Goal: Information Seeking & Learning: Learn about a topic

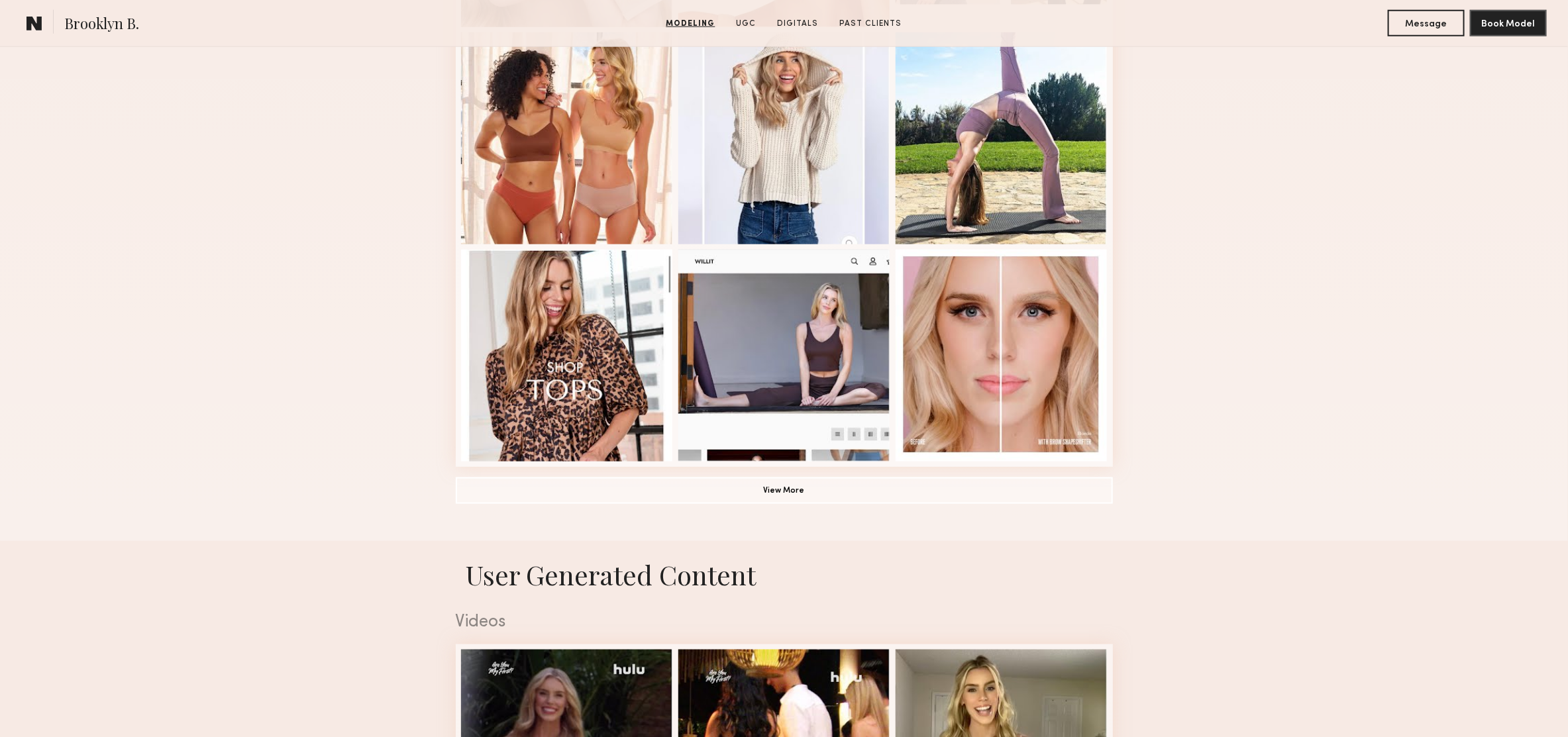
scroll to position [829, 0]
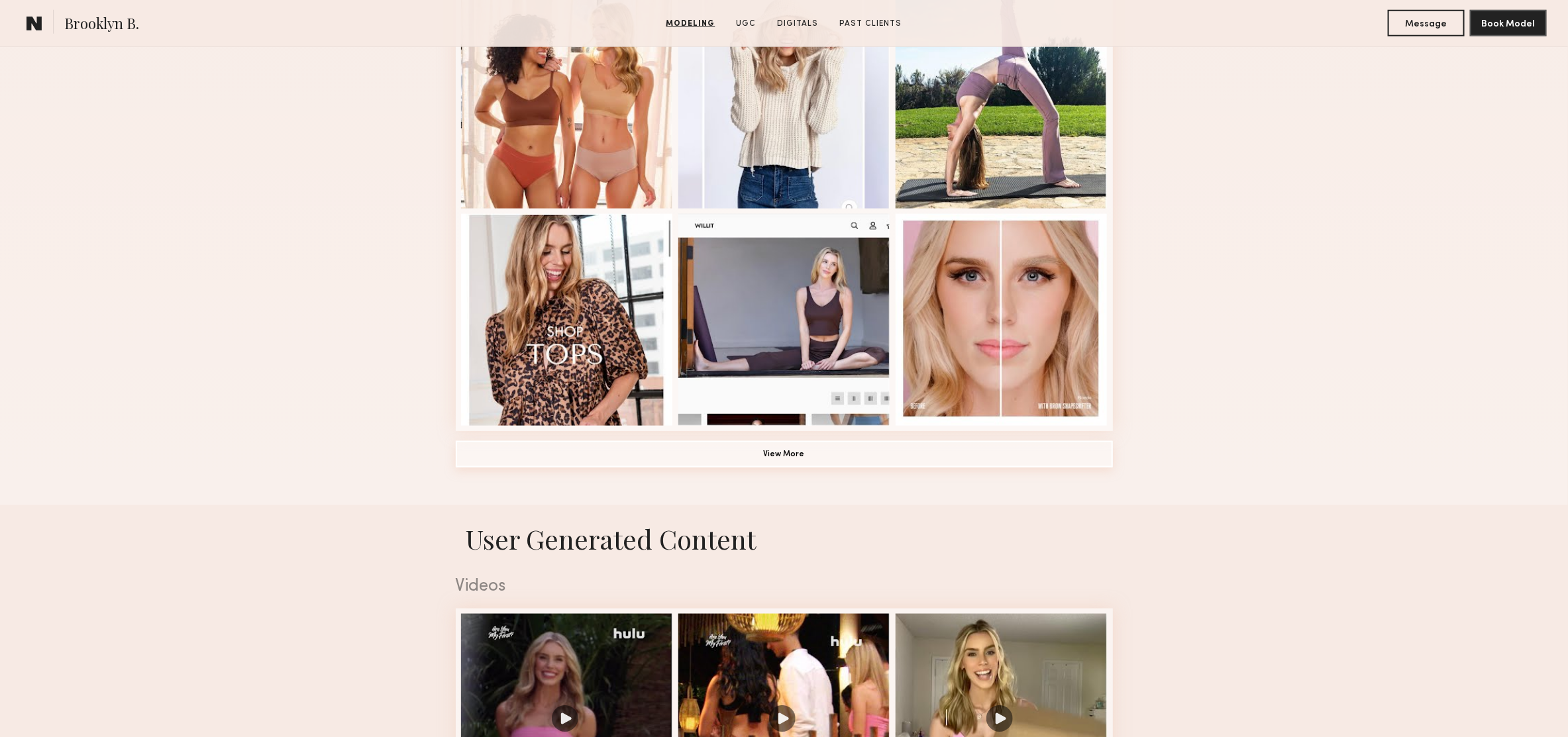
click at [745, 450] on button "View More" at bounding box center [784, 454] width 657 height 26
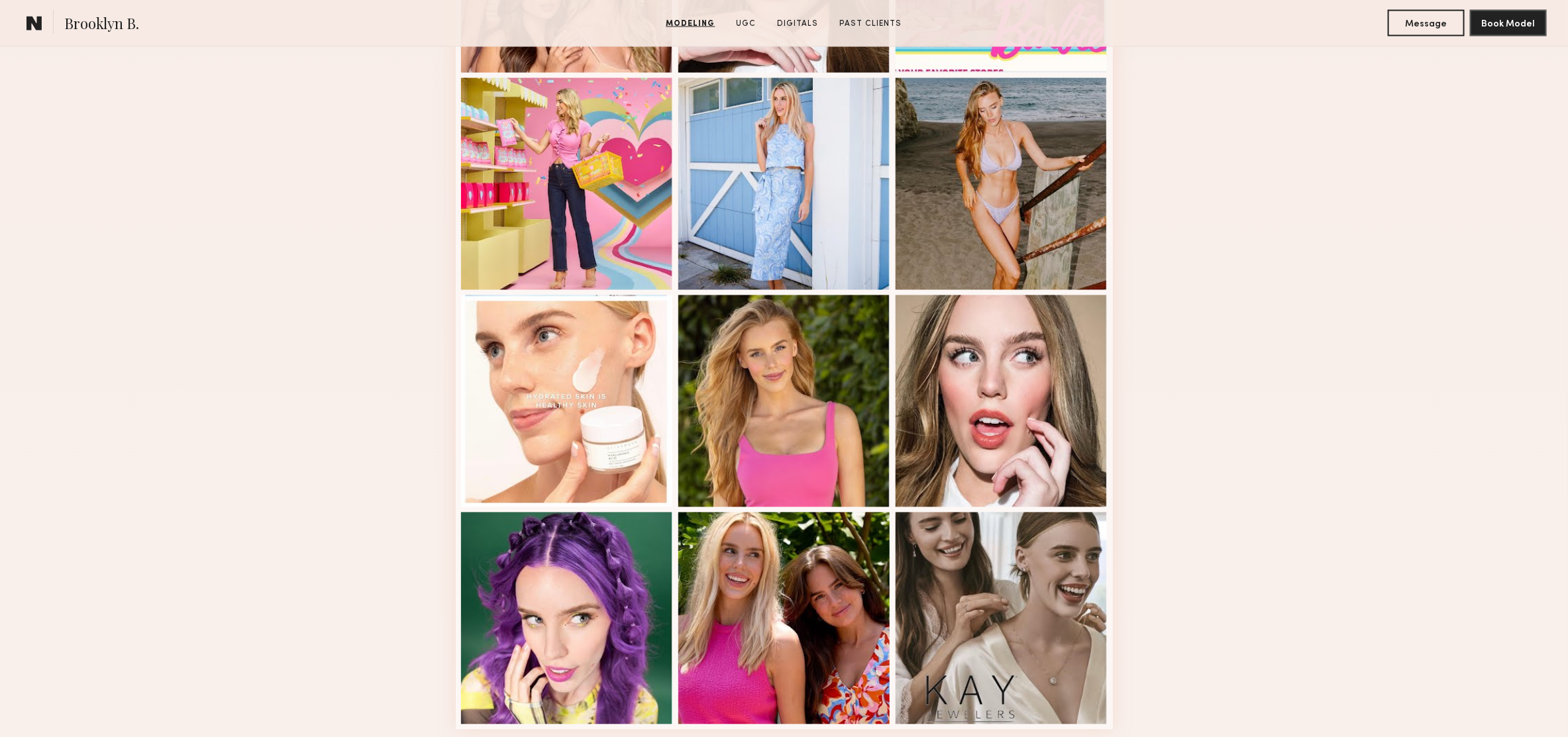
scroll to position [1398, 0]
click at [765, 403] on div at bounding box center [784, 400] width 212 height 212
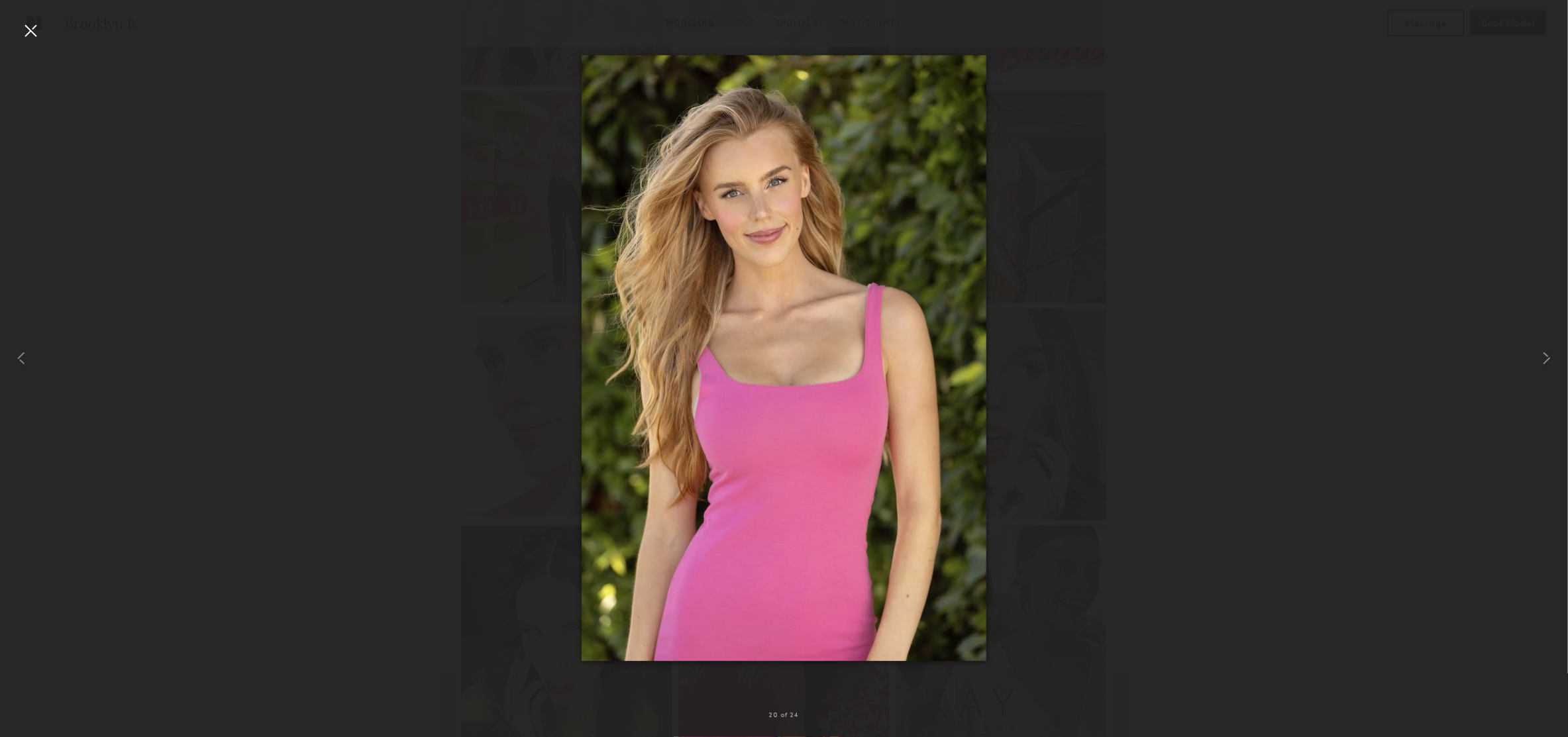
scroll to position [1382, 0]
click at [462, 431] on div at bounding box center [784, 358] width 1568 height 673
click at [436, 447] on div at bounding box center [784, 358] width 1568 height 673
click at [37, 37] on div at bounding box center [30, 30] width 22 height 22
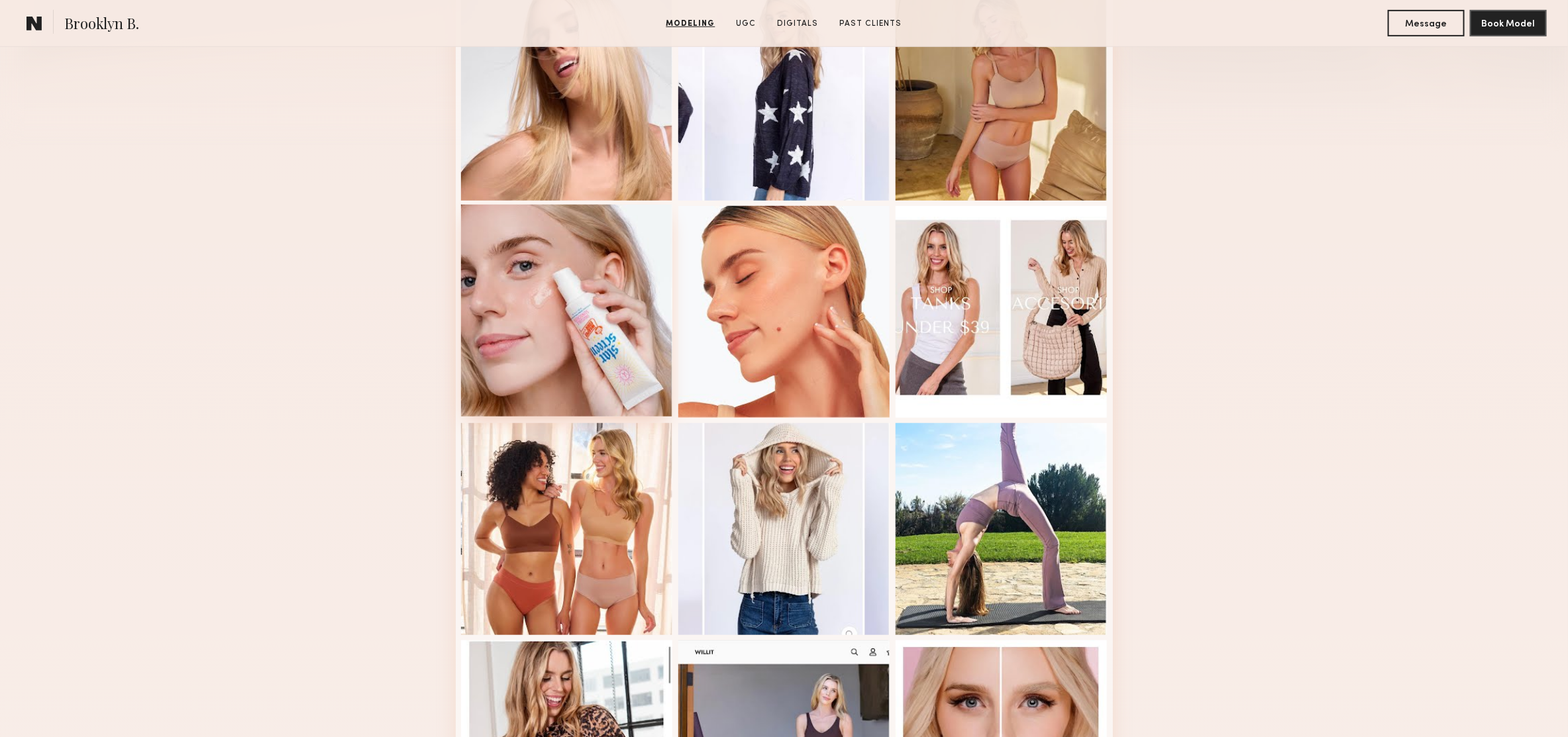
scroll to position [380, 0]
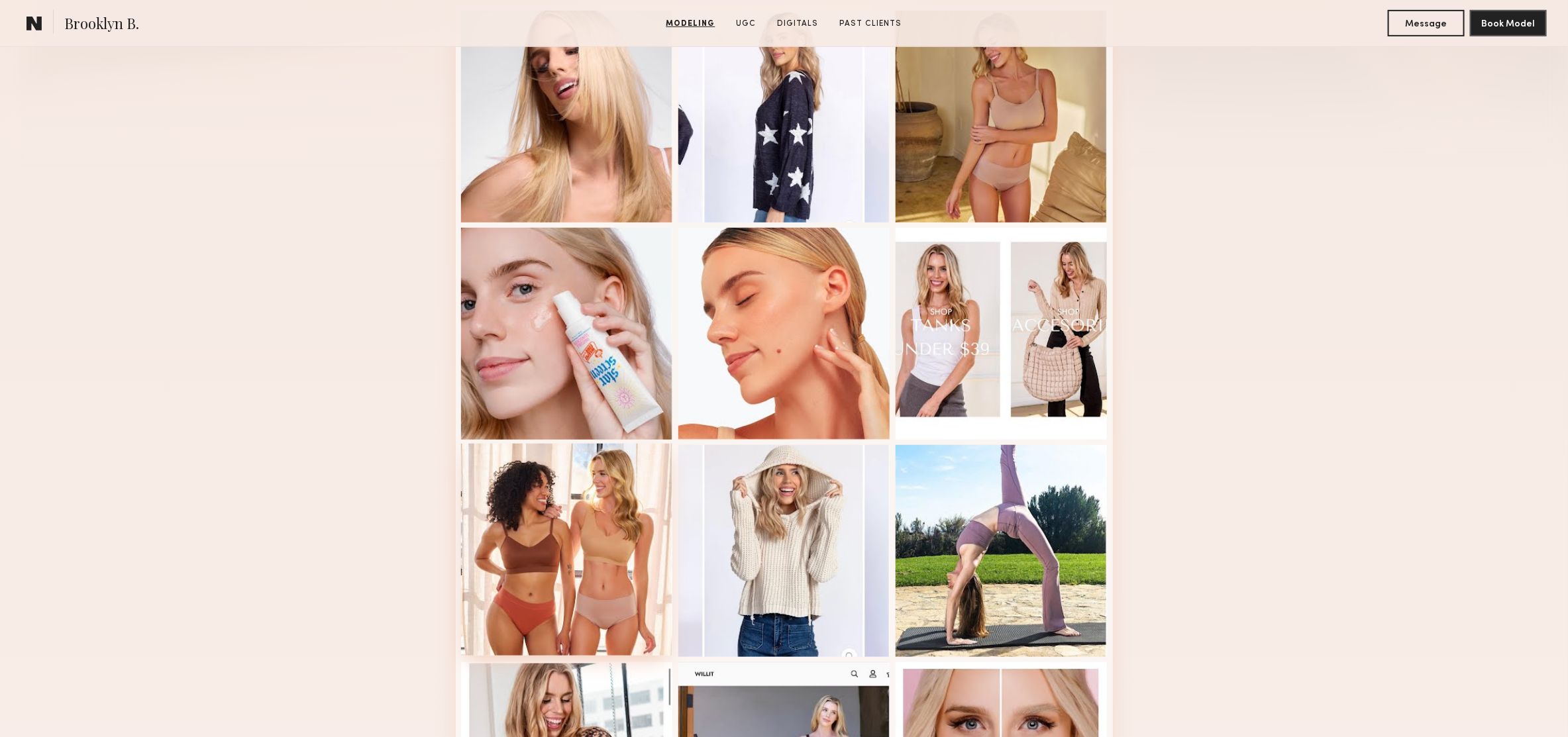
click at [563, 607] on div at bounding box center [567, 550] width 212 height 212
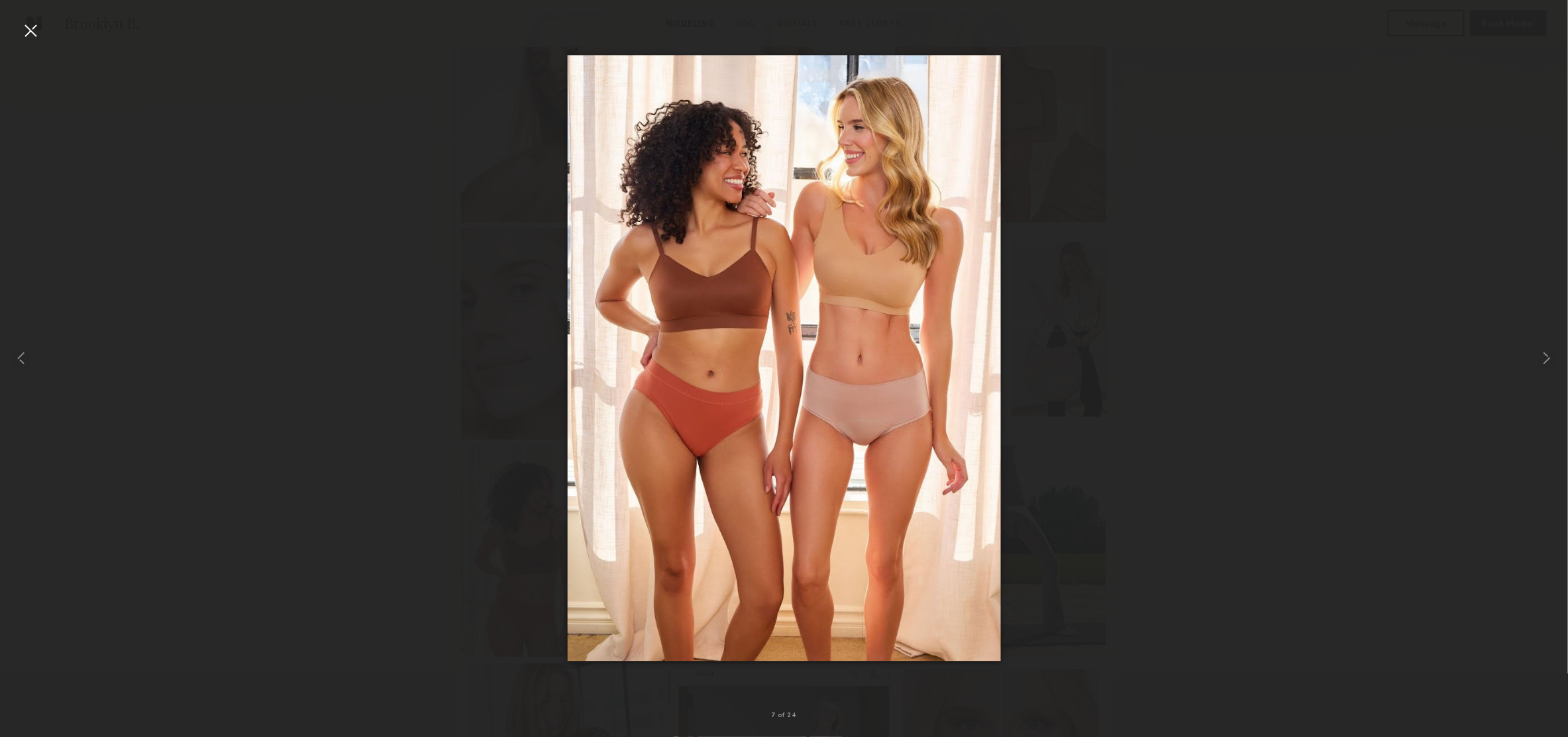
click at [1180, 235] on div at bounding box center [784, 358] width 1568 height 673
drag, startPoint x: 430, startPoint y: 189, endPoint x: 376, endPoint y: 157, distance: 62.8
click at [430, 189] on div at bounding box center [784, 358] width 1568 height 673
click at [42, 35] on div at bounding box center [31, 358] width 63 height 673
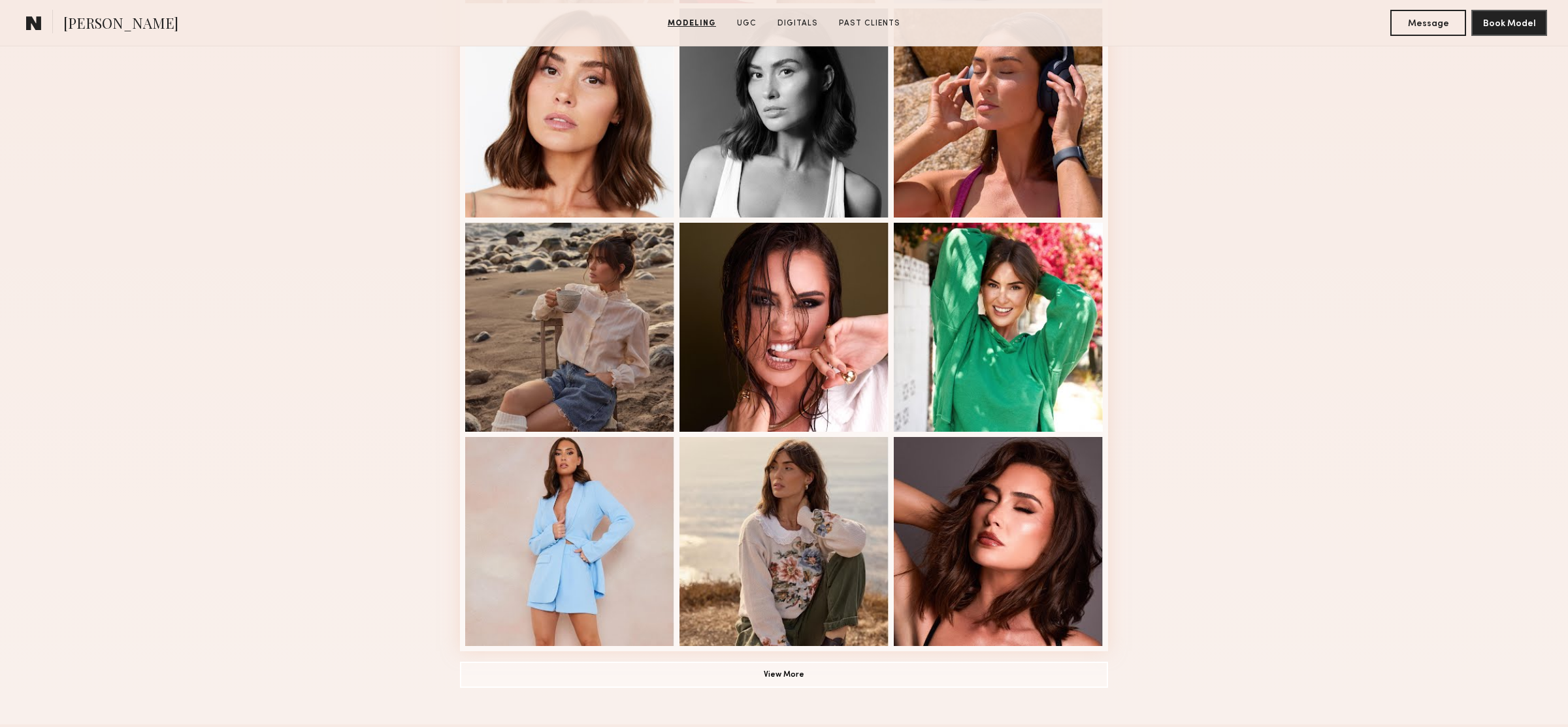
scroll to position [636, 0]
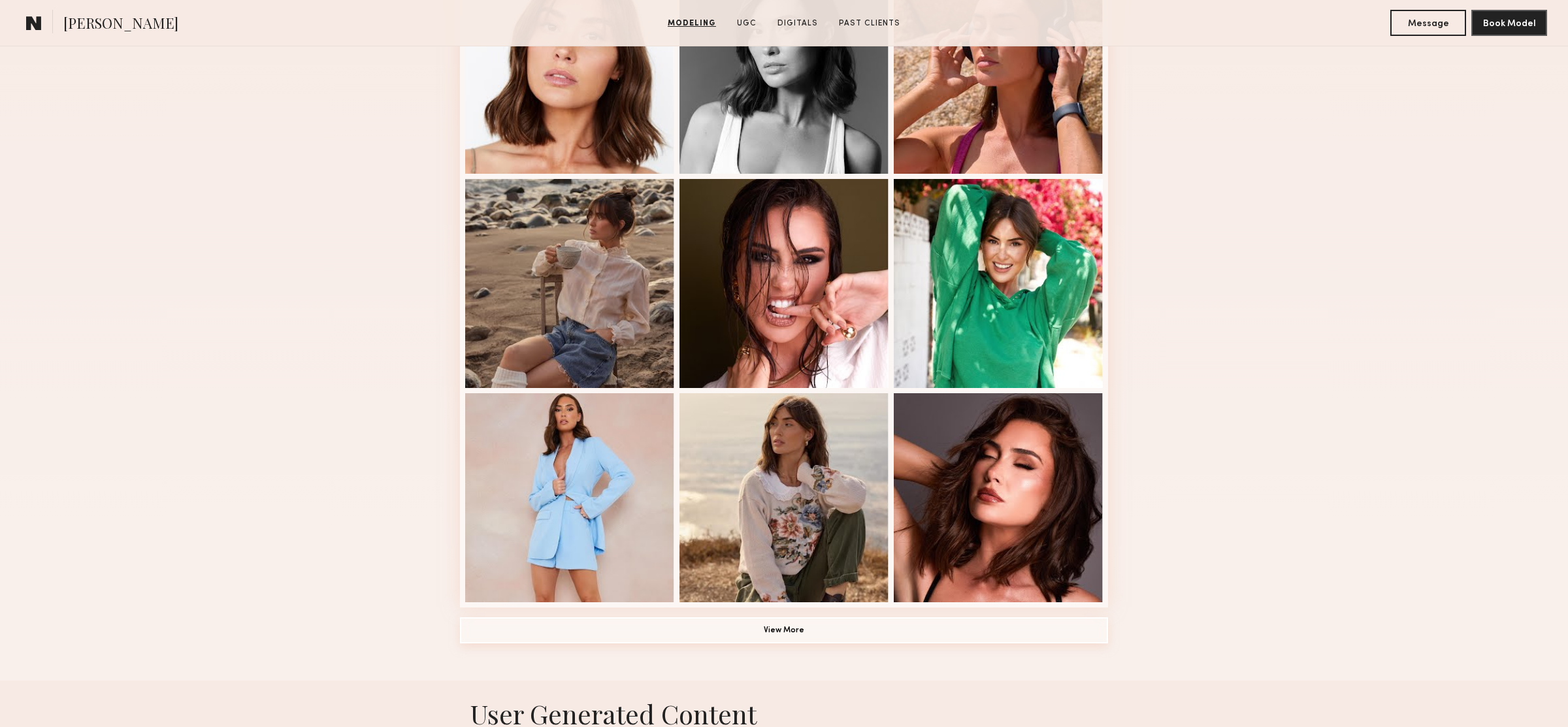
click at [845, 628] on button "View More" at bounding box center [783, 629] width 648 height 26
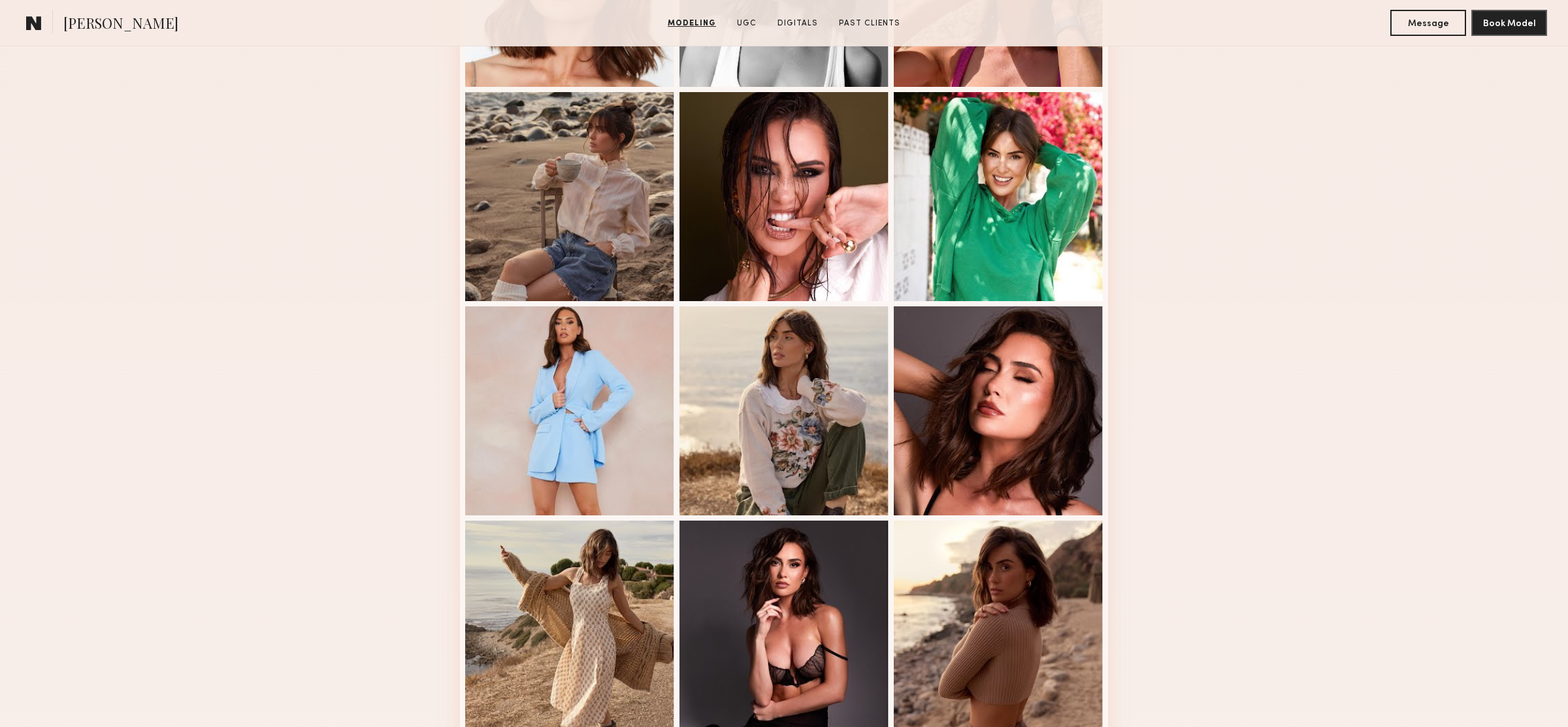
scroll to position [458, 0]
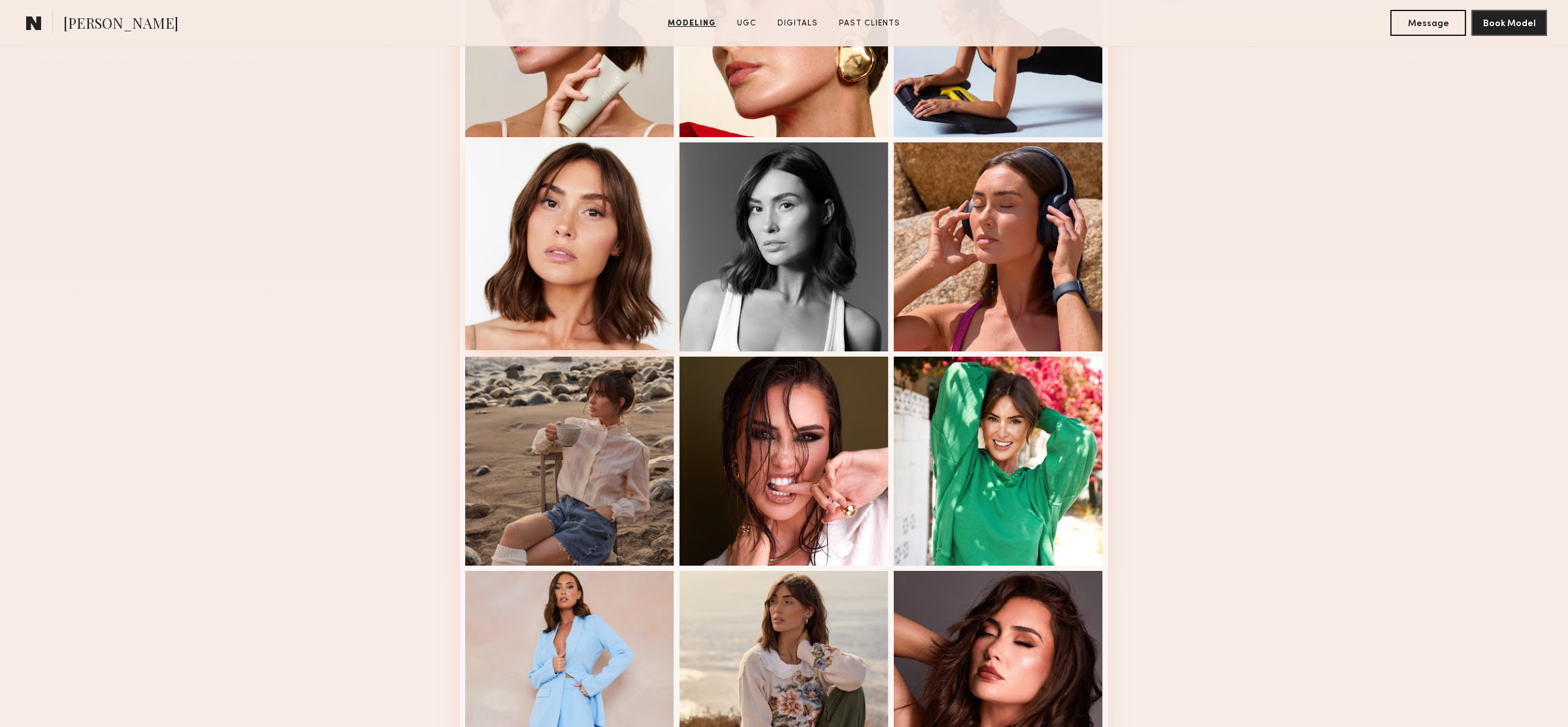
drag, startPoint x: 621, startPoint y: 297, endPoint x: 648, endPoint y: 286, distance: 29.2
click at [621, 297] on div at bounding box center [570, 245] width 209 height 209
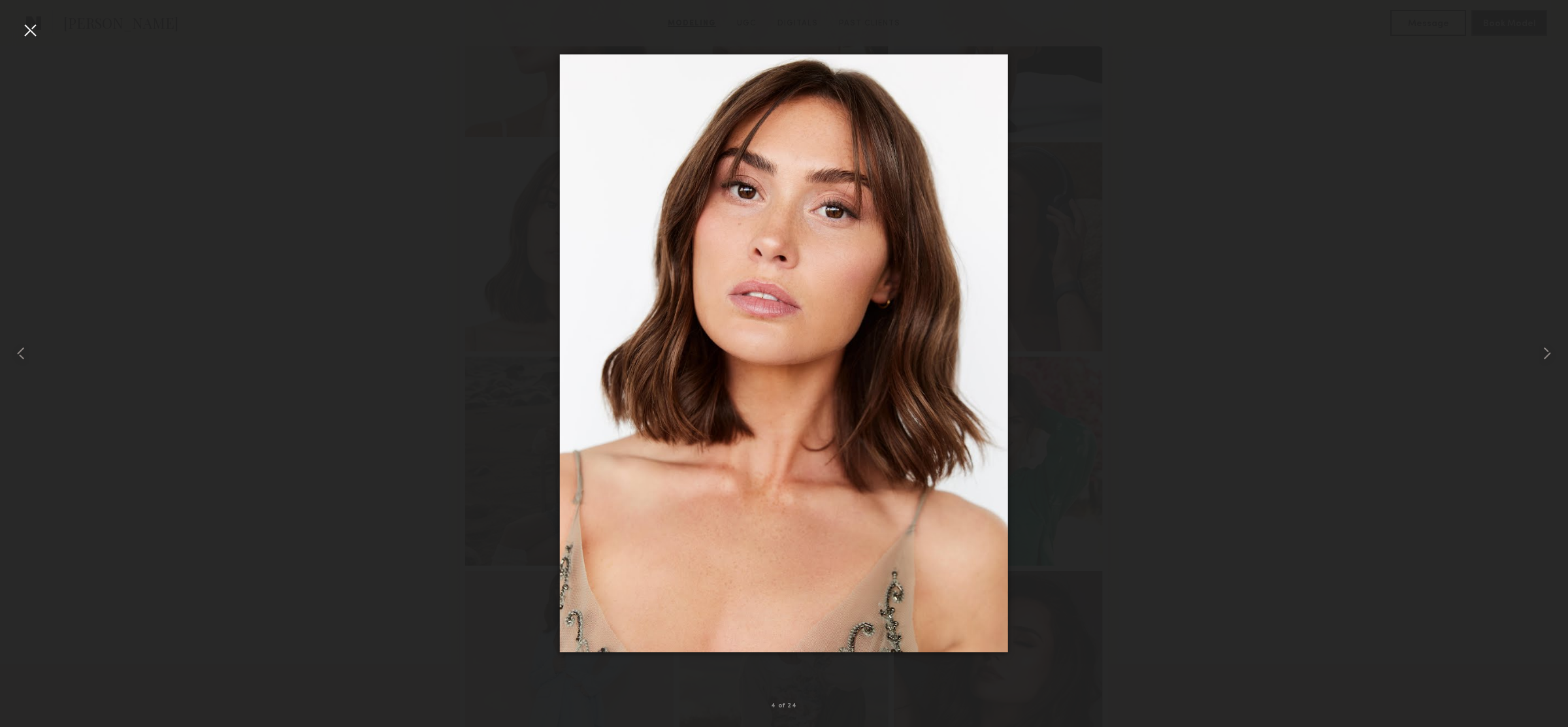
click at [21, 25] on div at bounding box center [30, 30] width 21 height 21
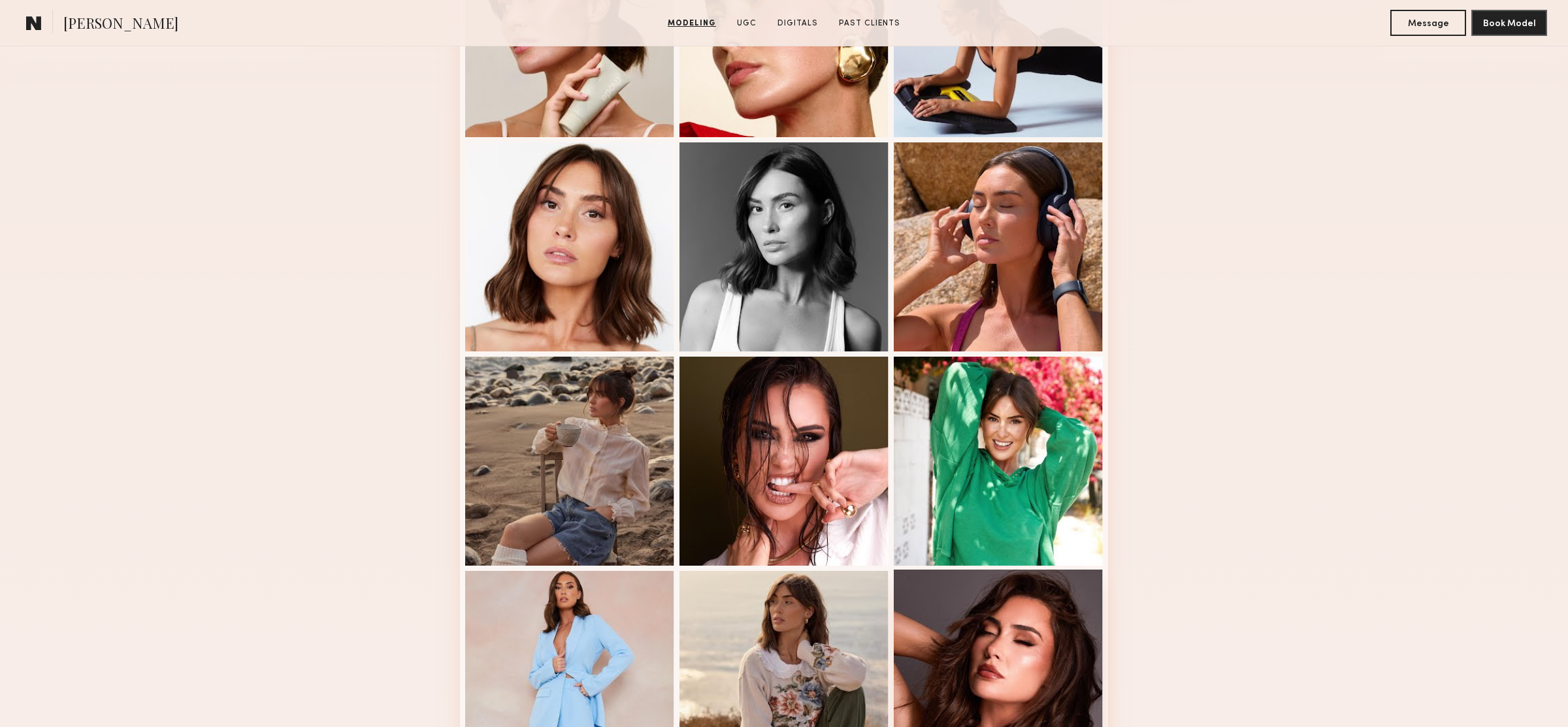
click at [1030, 651] on div at bounding box center [998, 674] width 209 height 209
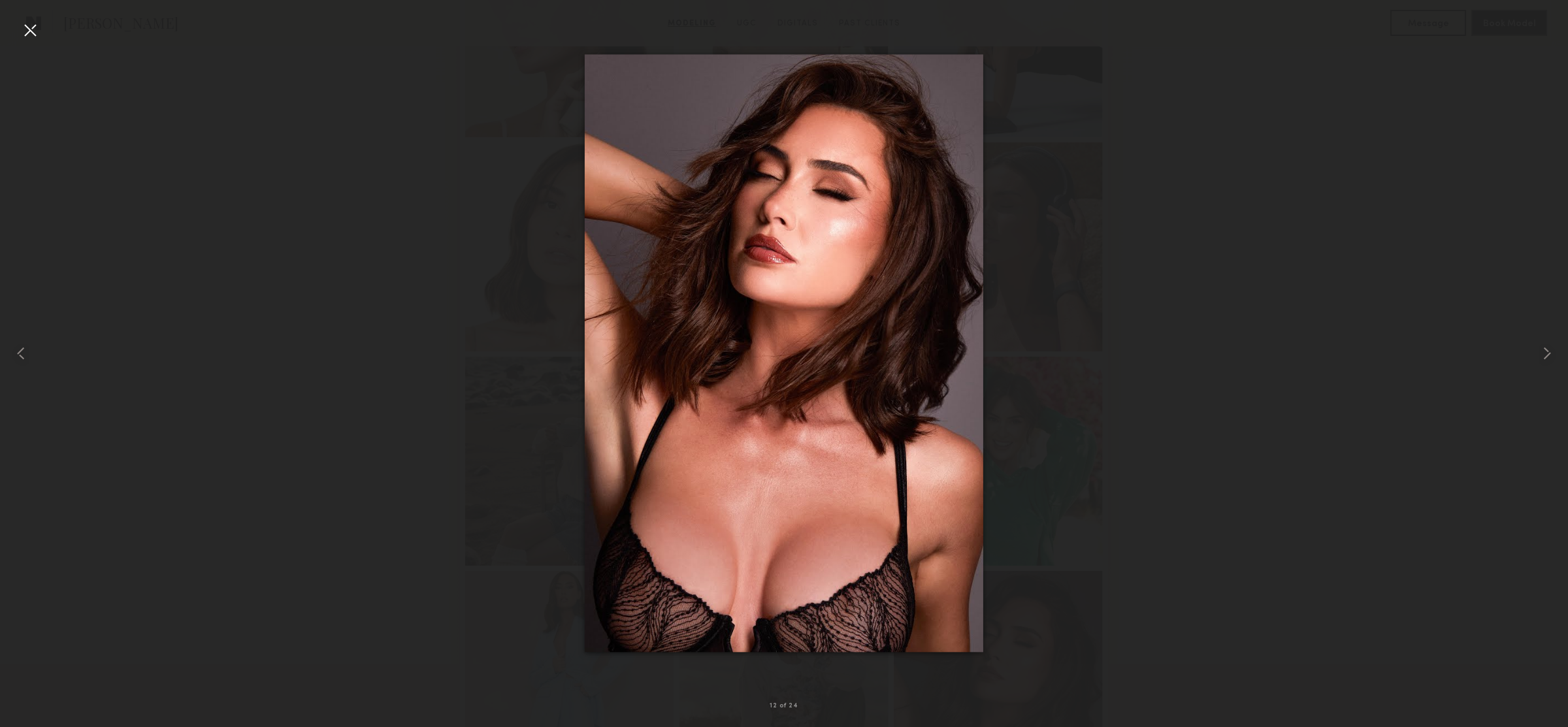
click at [27, 21] on div at bounding box center [30, 30] width 21 height 21
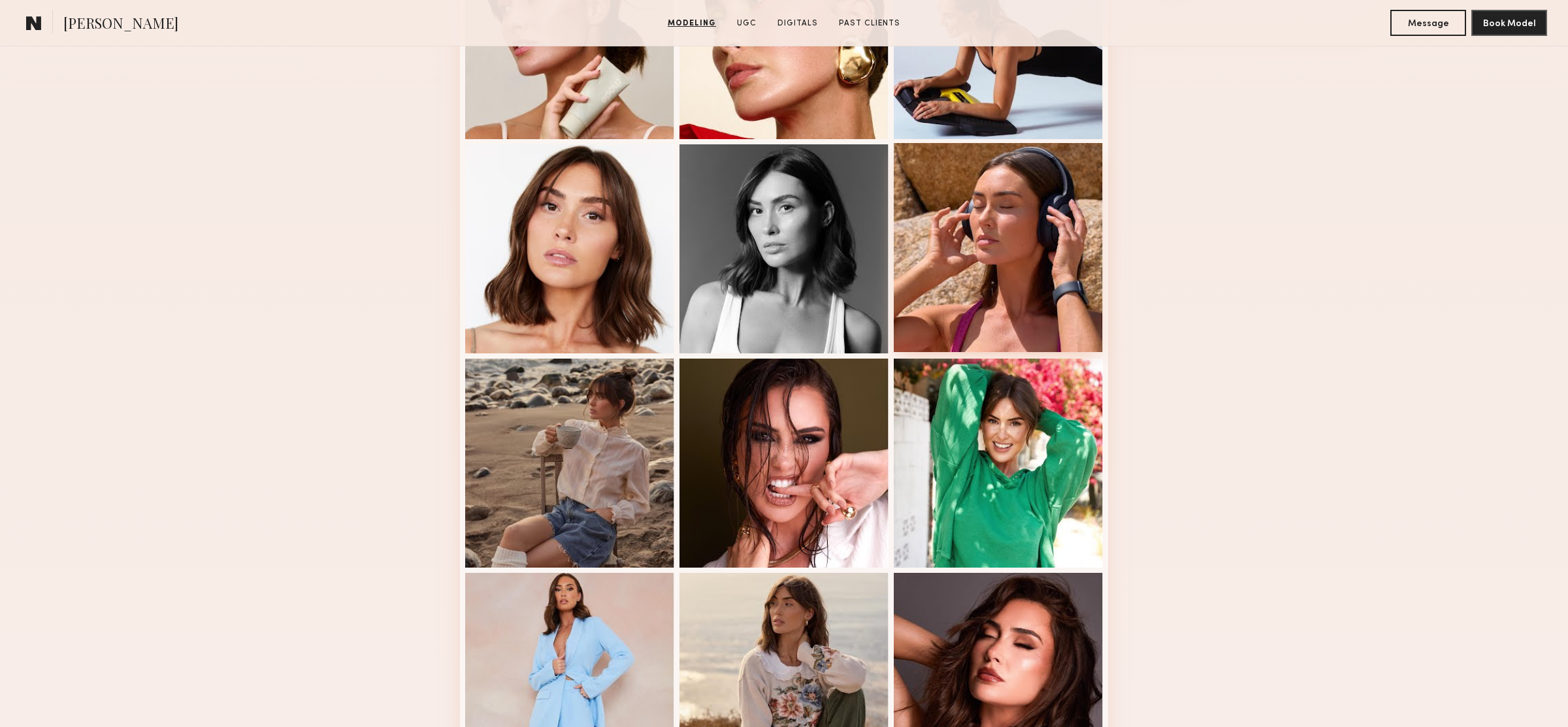
scroll to position [360, 0]
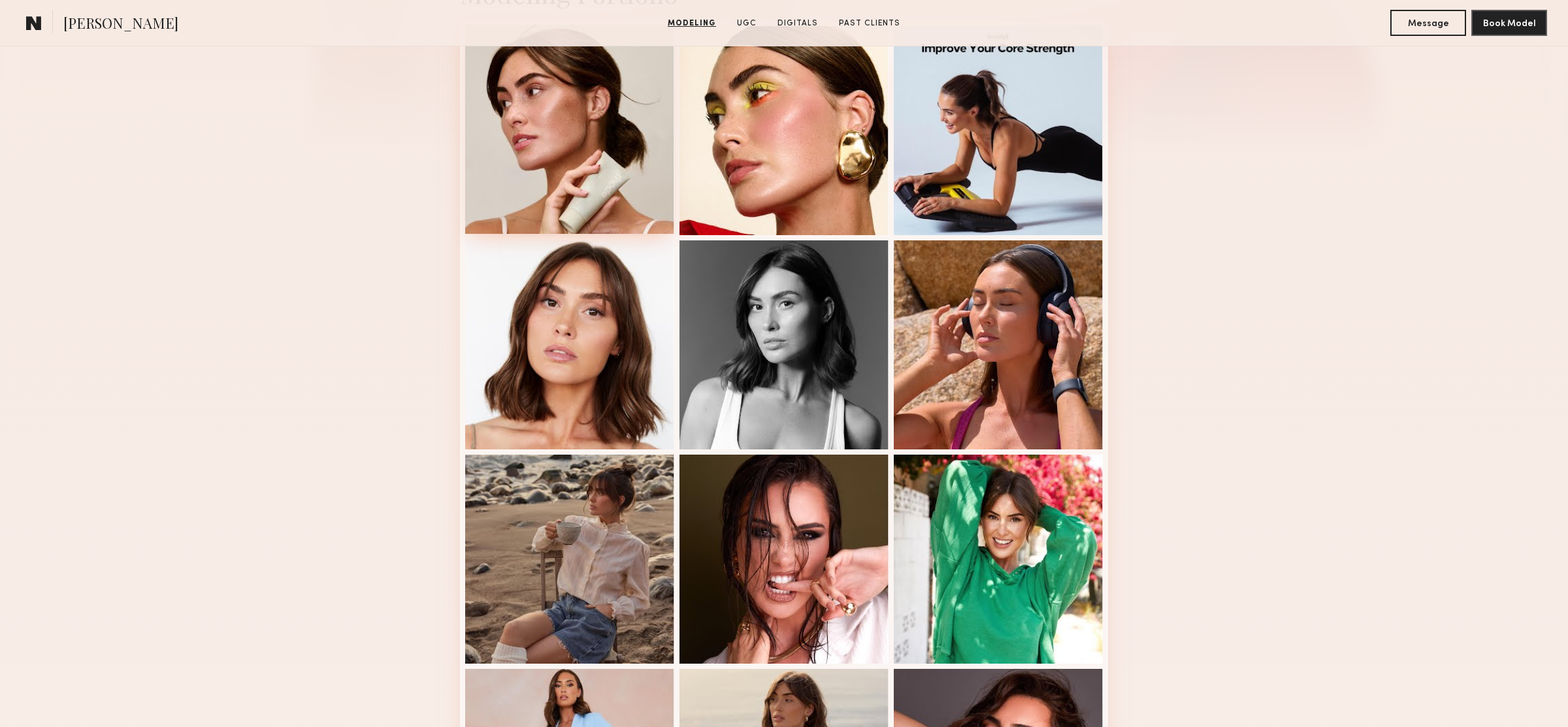
click at [635, 129] on div at bounding box center [570, 130] width 209 height 209
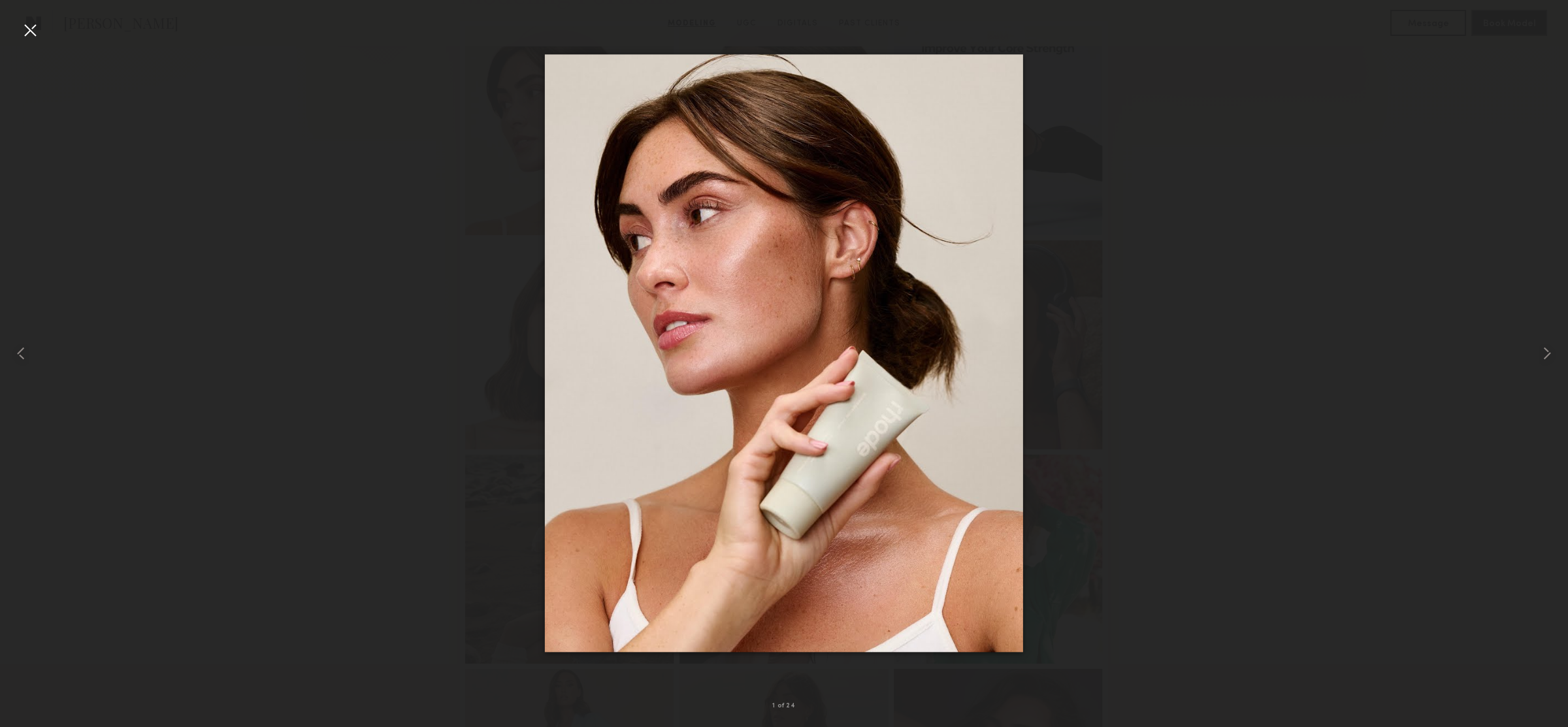
scroll to position [354, 0]
click at [379, 282] on div at bounding box center [784, 353] width 1568 height 664
click at [28, 27] on div at bounding box center [30, 30] width 21 height 21
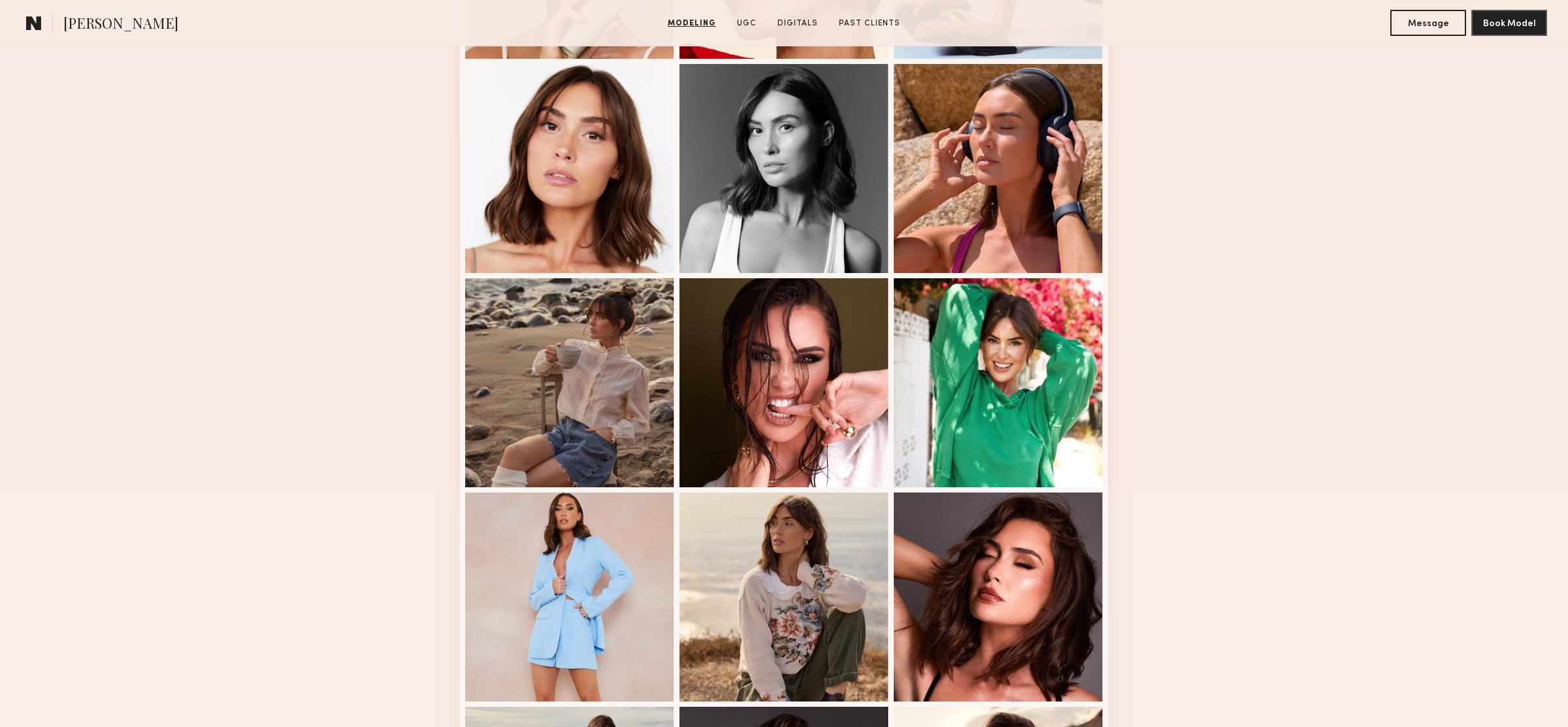
scroll to position [542, 0]
